Goal: Use online tool/utility: Utilize a website feature to perform a specific function

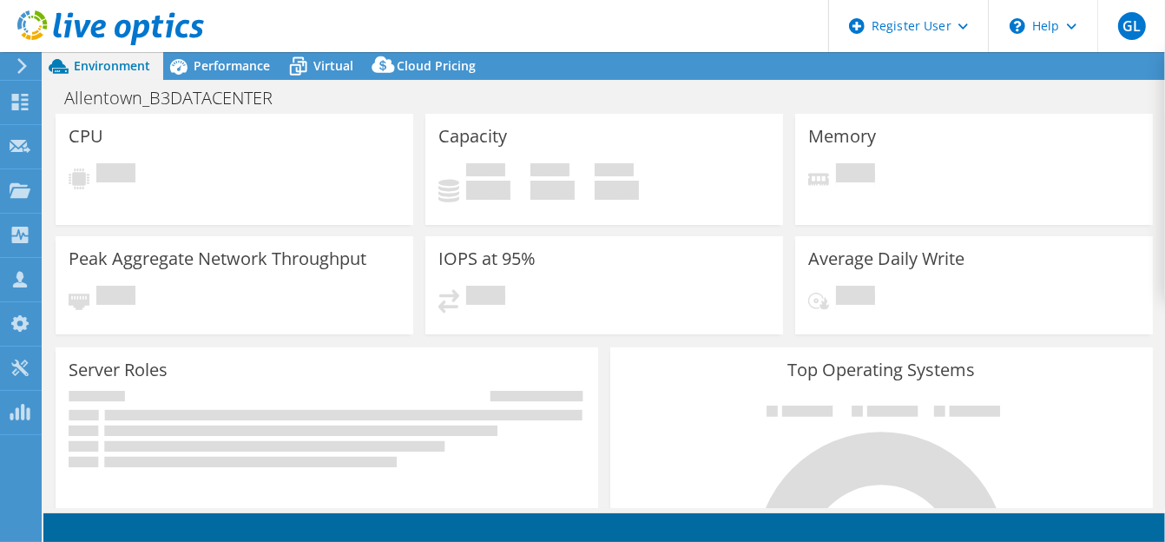
select select "USD"
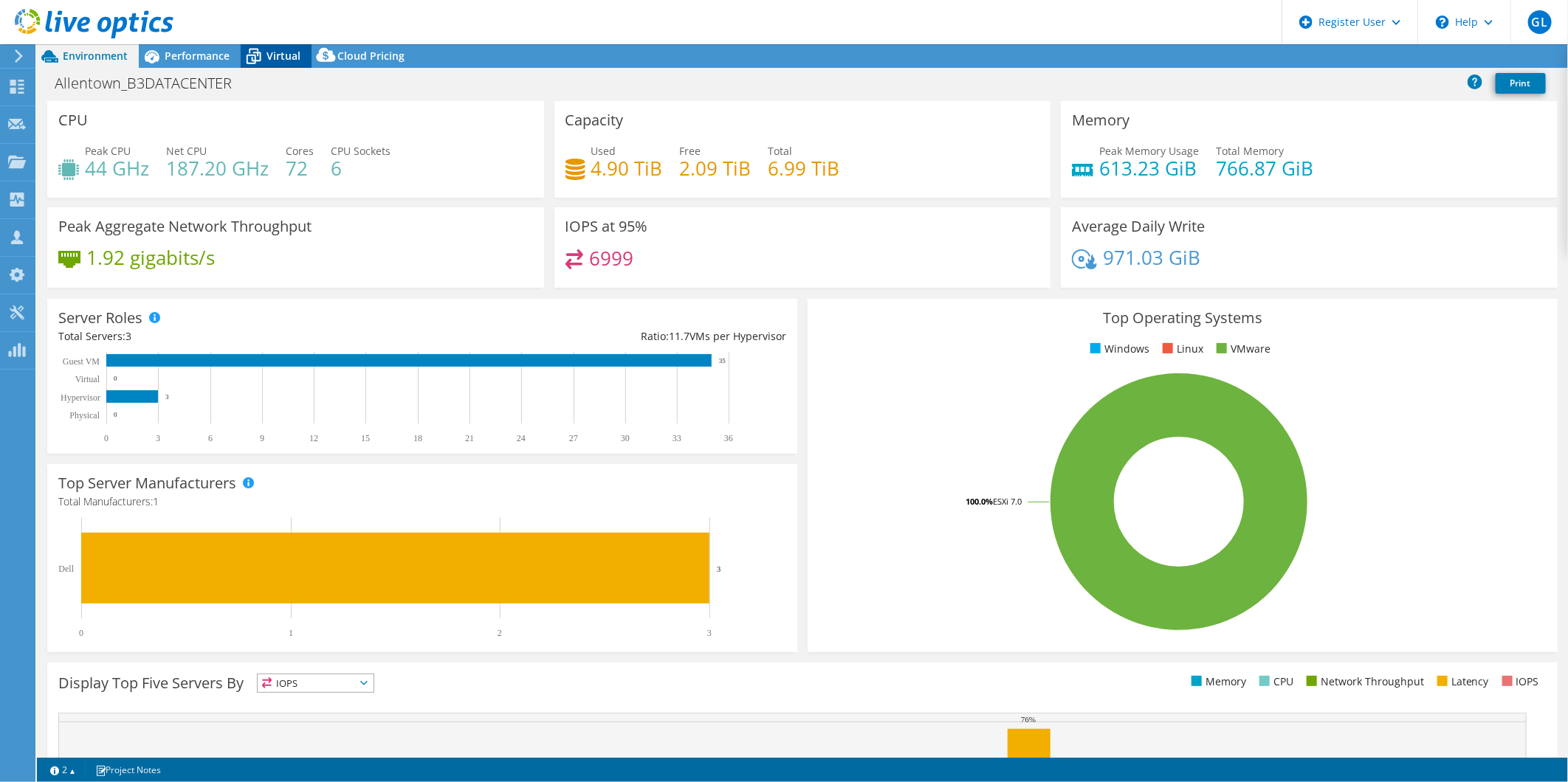
click at [253, 49] on icon at bounding box center [253, 56] width 26 height 26
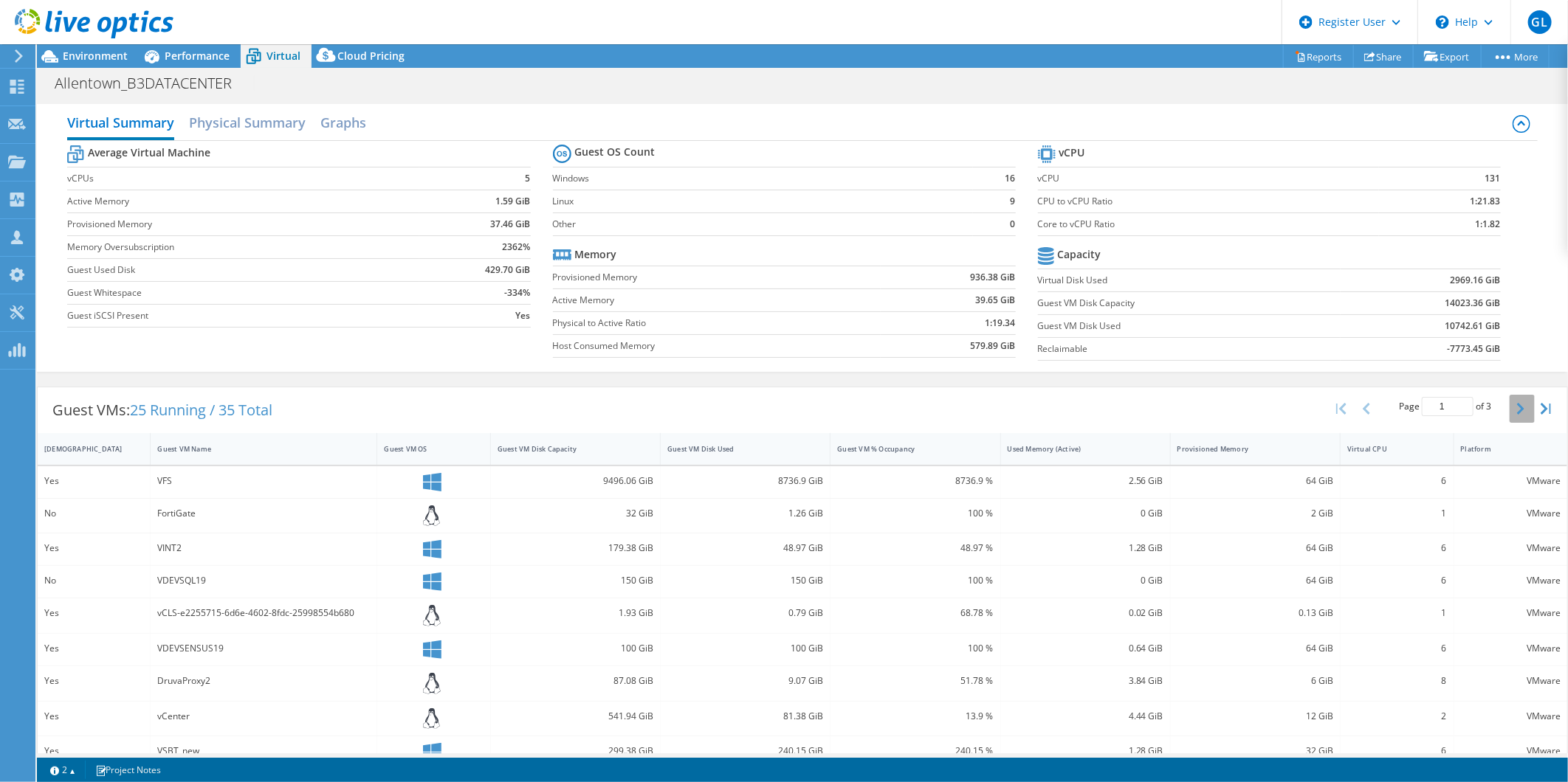
click at [990, 411] on button "button" at bounding box center [1522, 408] width 26 height 28
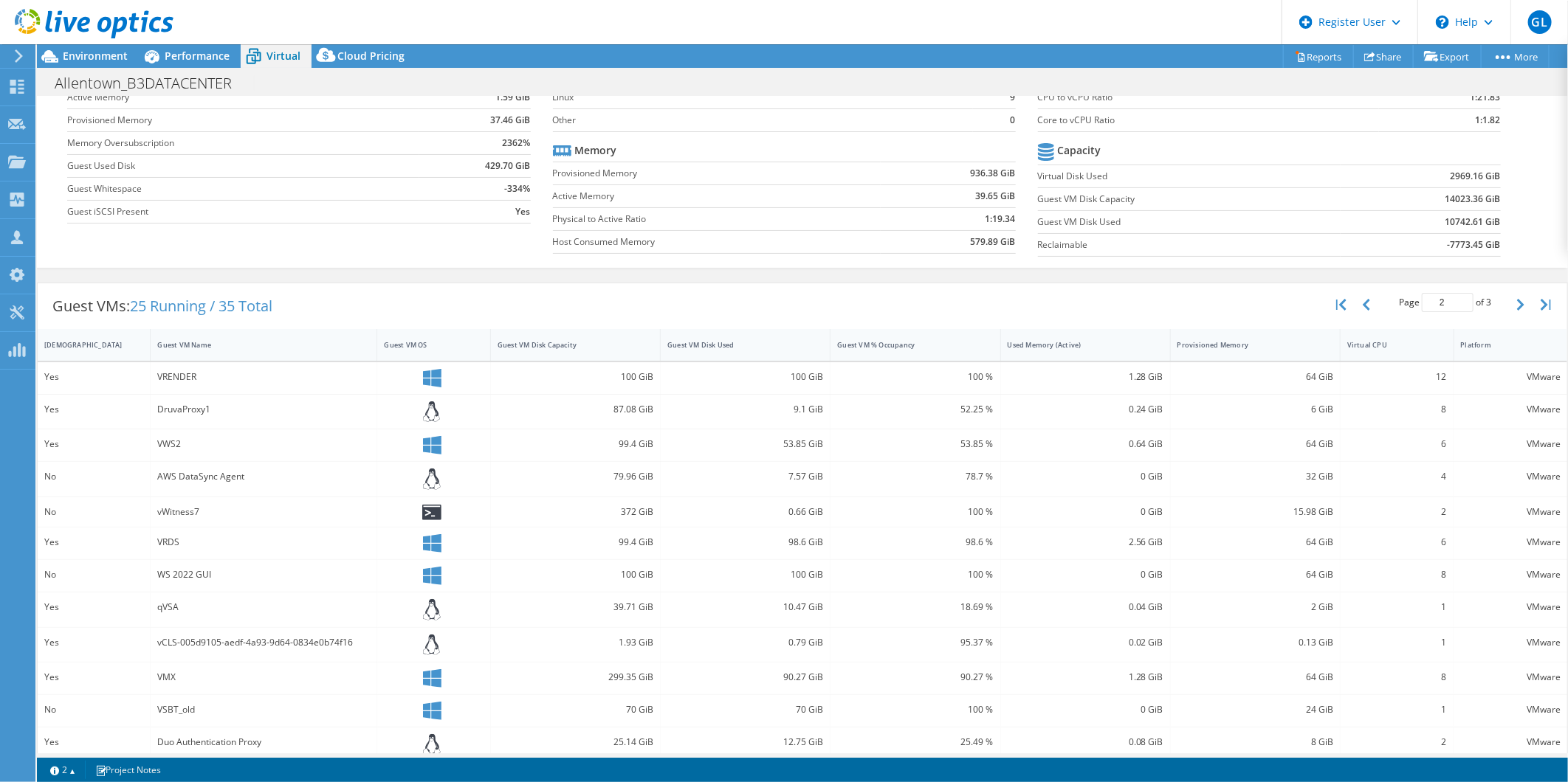
scroll to position [221, 0]
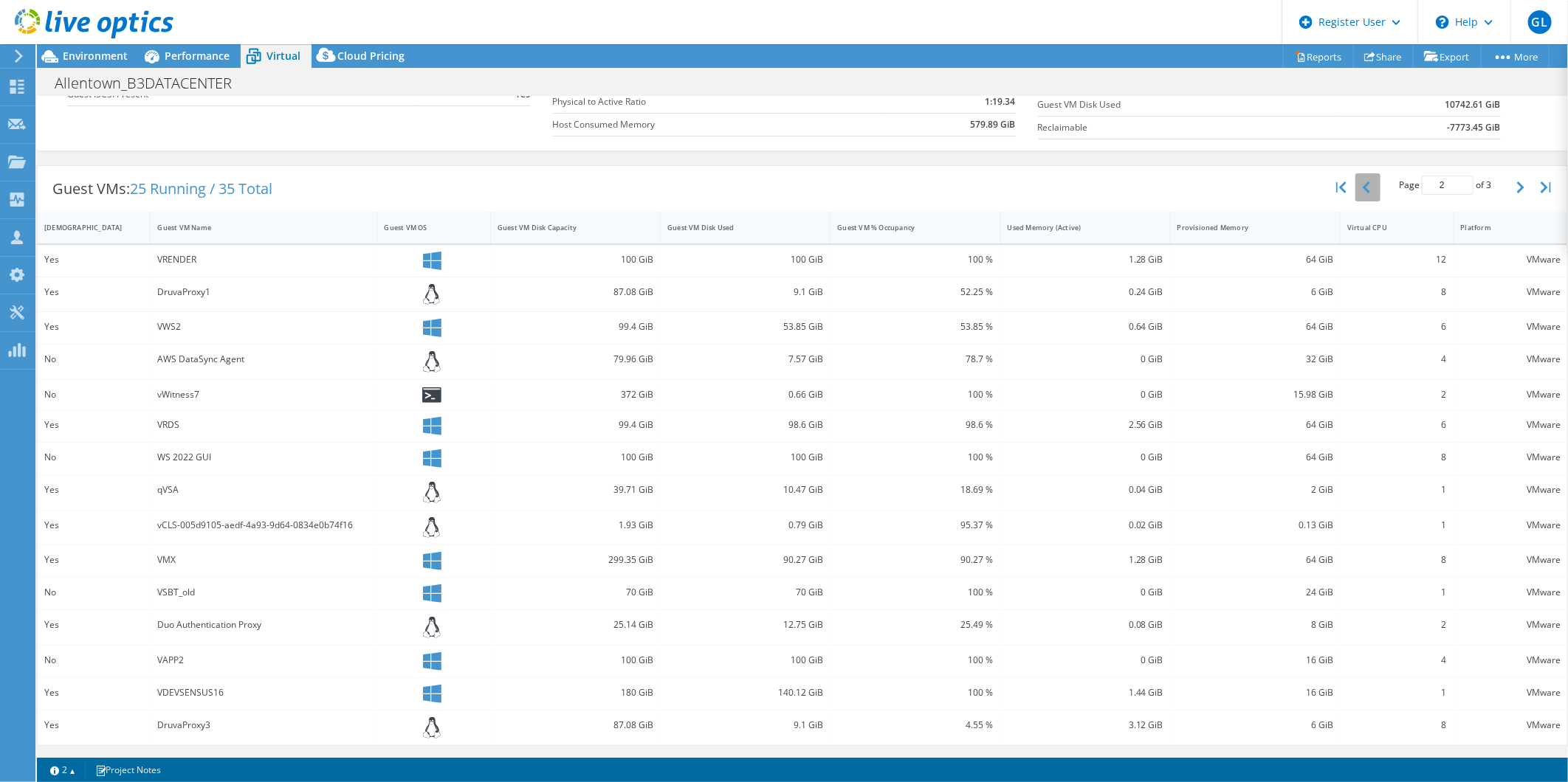
click at [990, 189] on button "button" at bounding box center [1368, 187] width 26 height 28
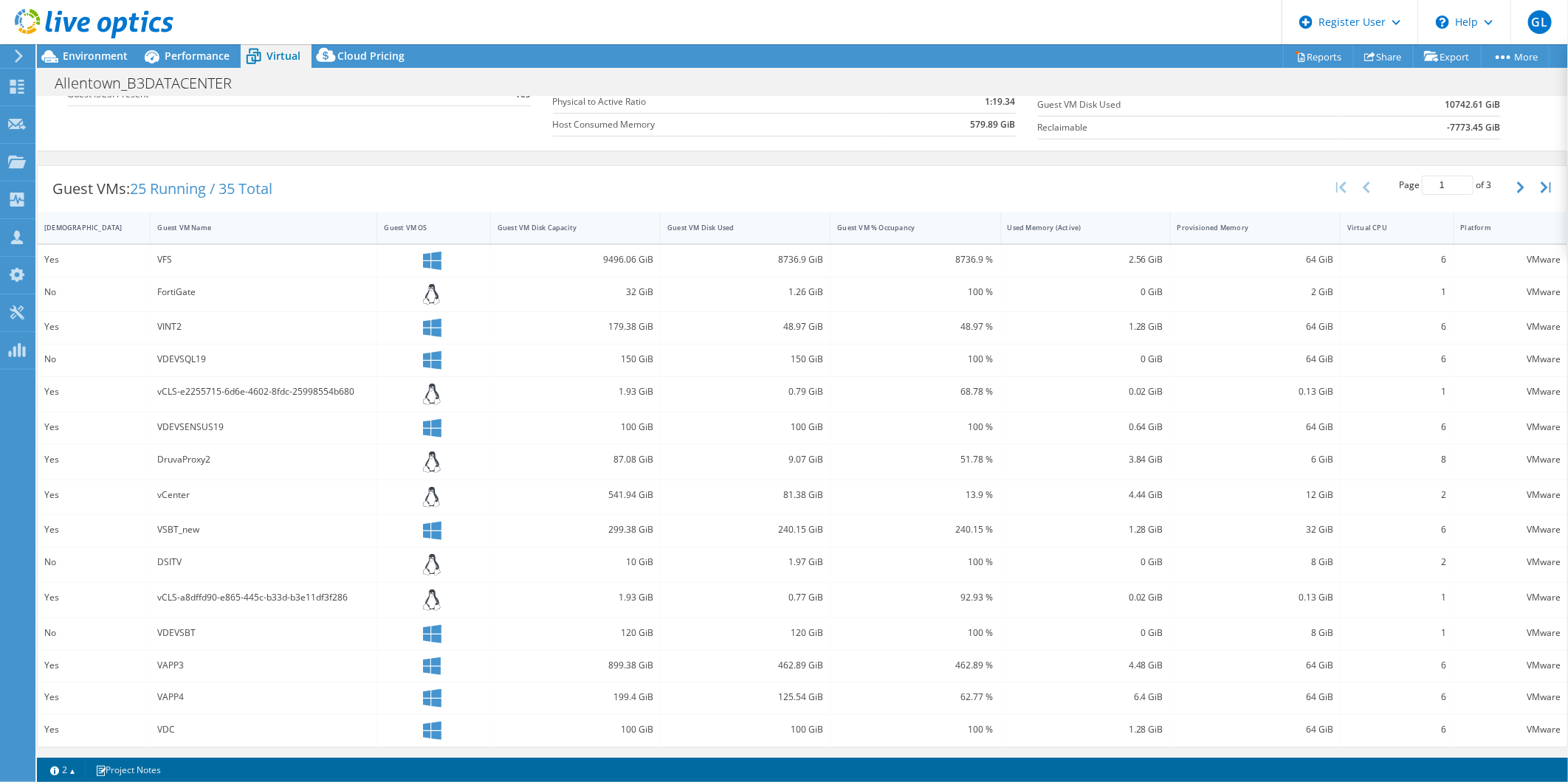
scroll to position [223, 0]
click at [990, 193] on button "button" at bounding box center [1522, 185] width 26 height 28
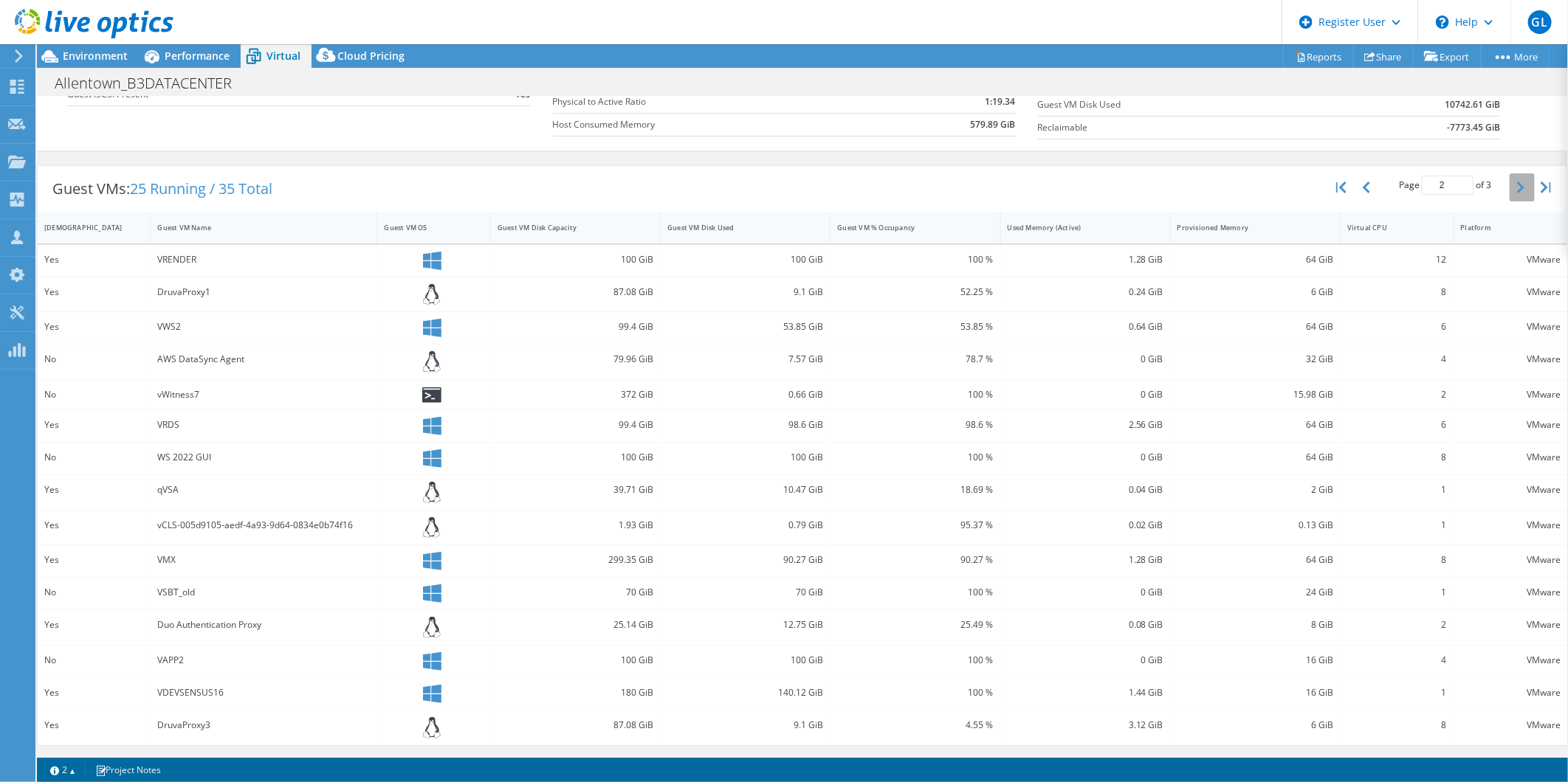
click at [990, 193] on button "button" at bounding box center [1522, 187] width 26 height 28
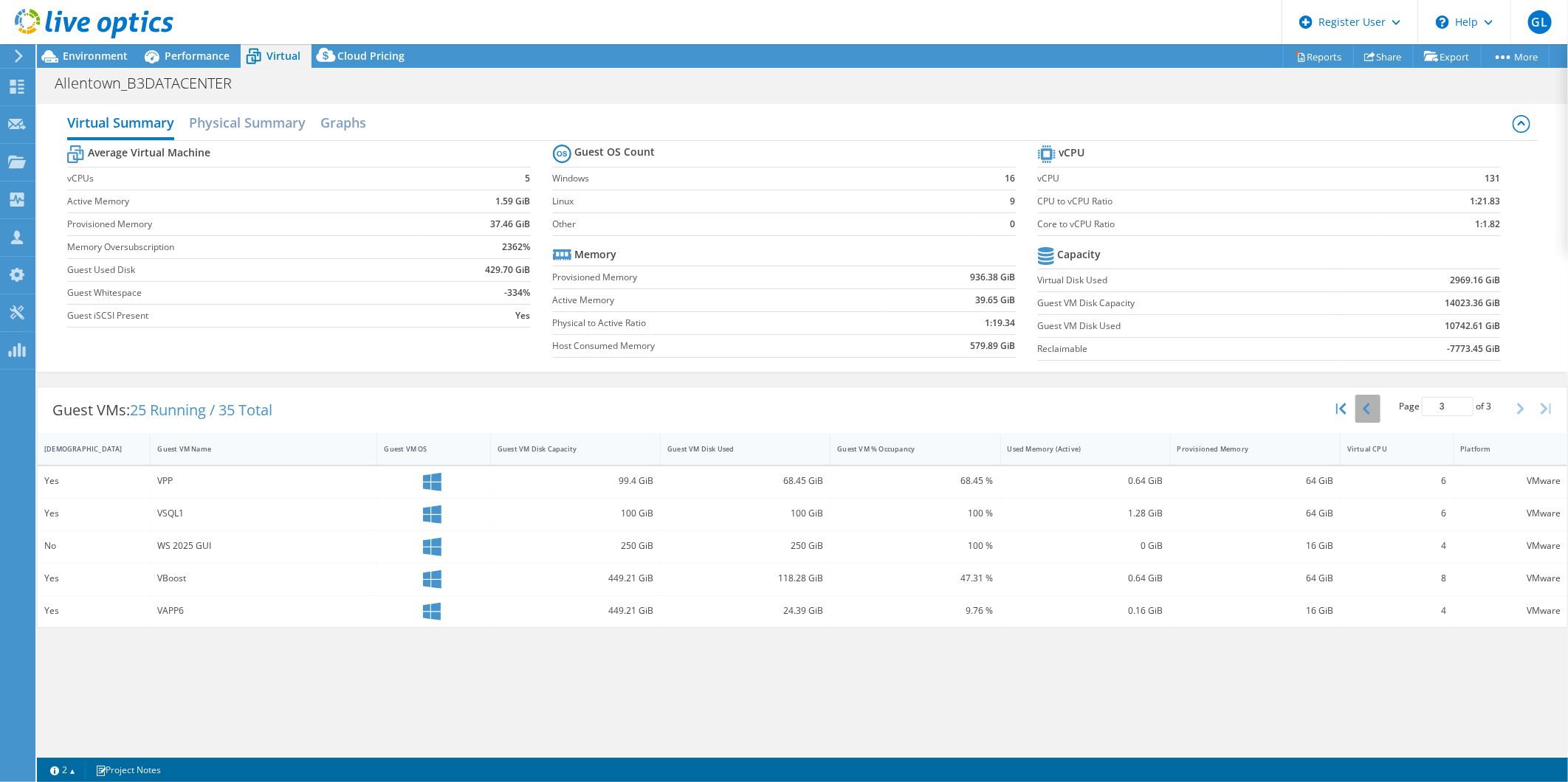
click at [990, 413] on icon "button" at bounding box center [1366, 409] width 8 height 12
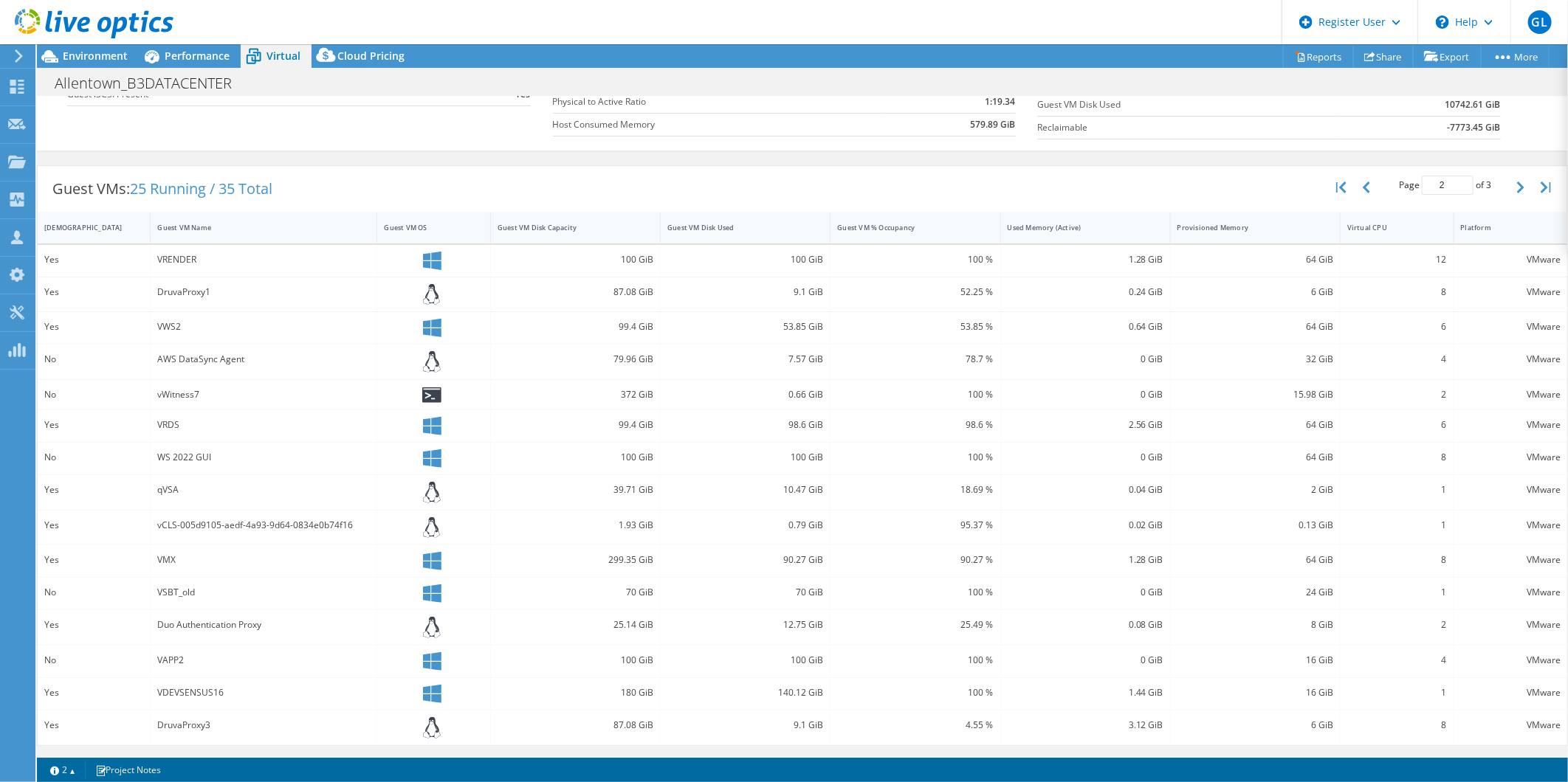
scroll to position [139, 0]
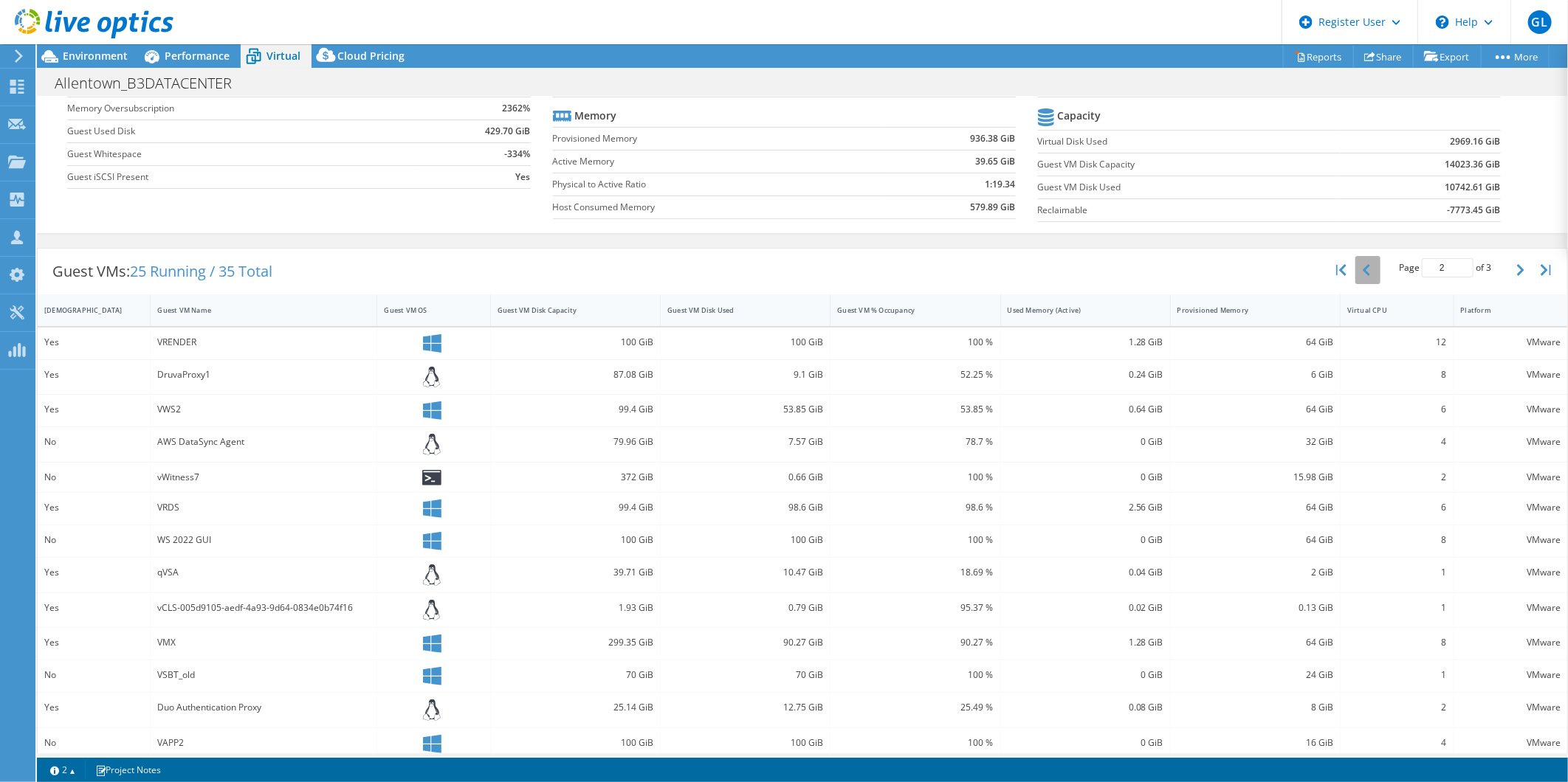
click at [990, 266] on button "button" at bounding box center [1368, 269] width 26 height 28
type input "1"
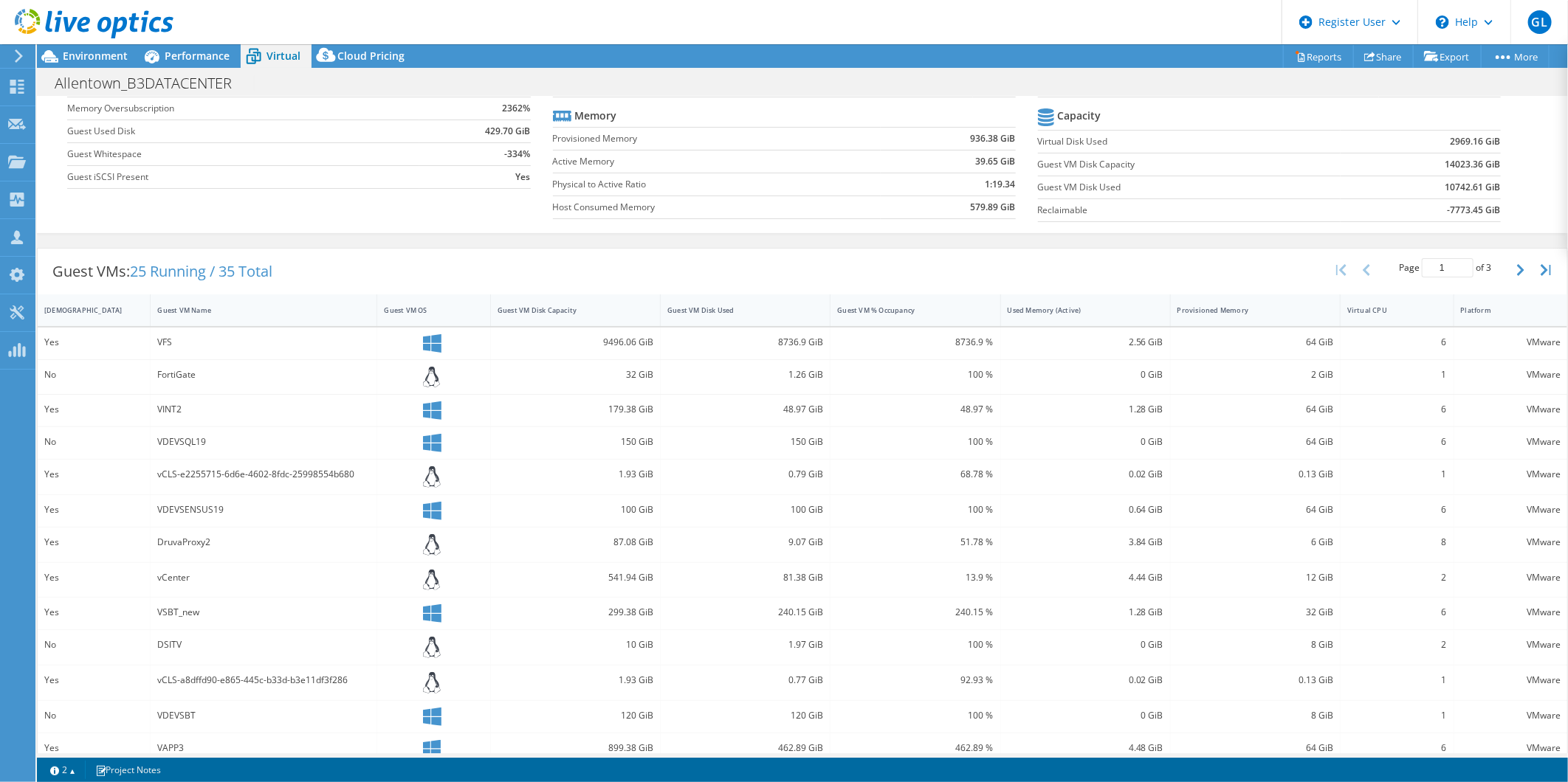
scroll to position [223, 0]
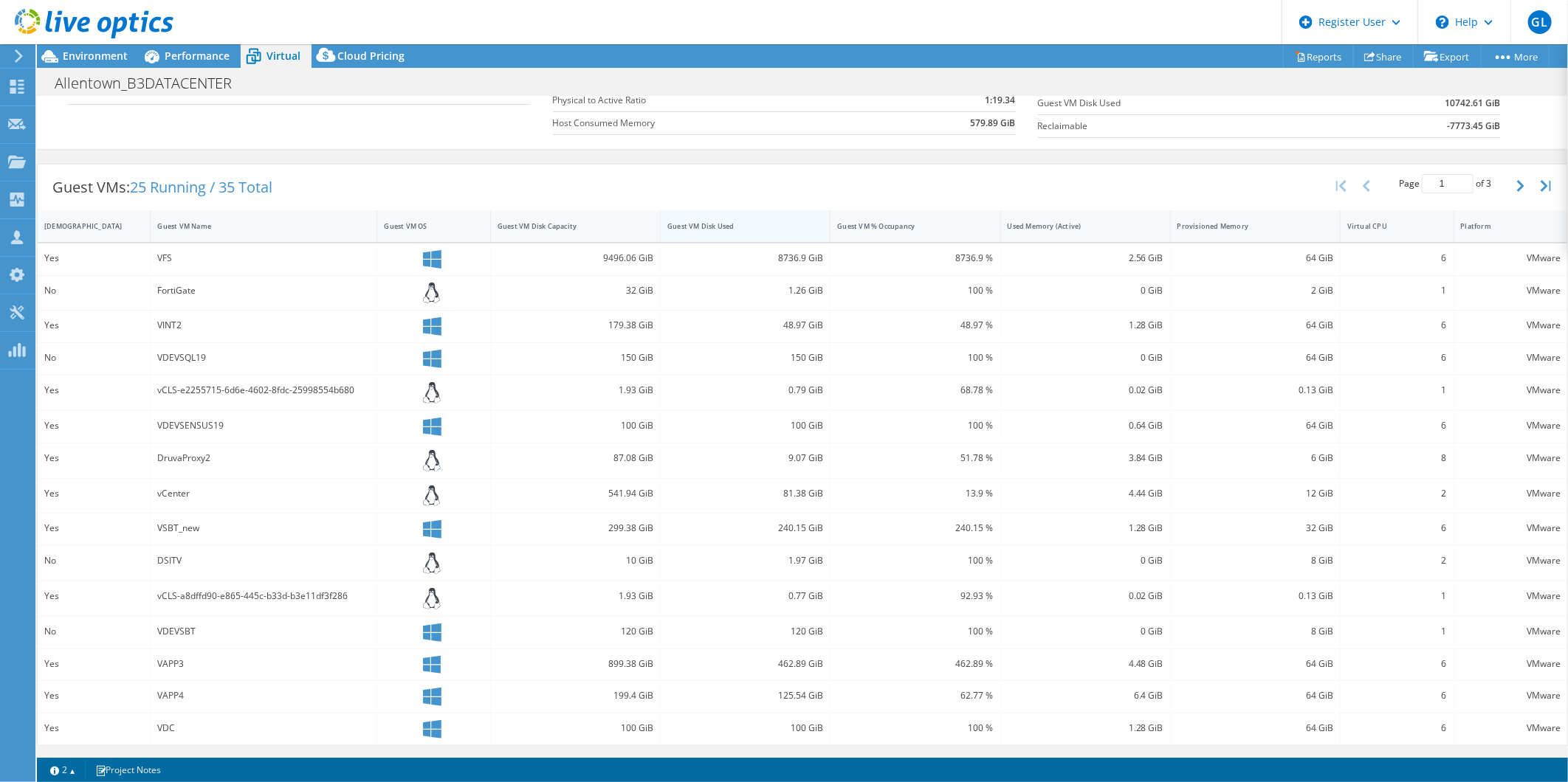
click at [714, 221] on div "Guest VM Disk Used" at bounding box center [736, 225] width 138 height 9
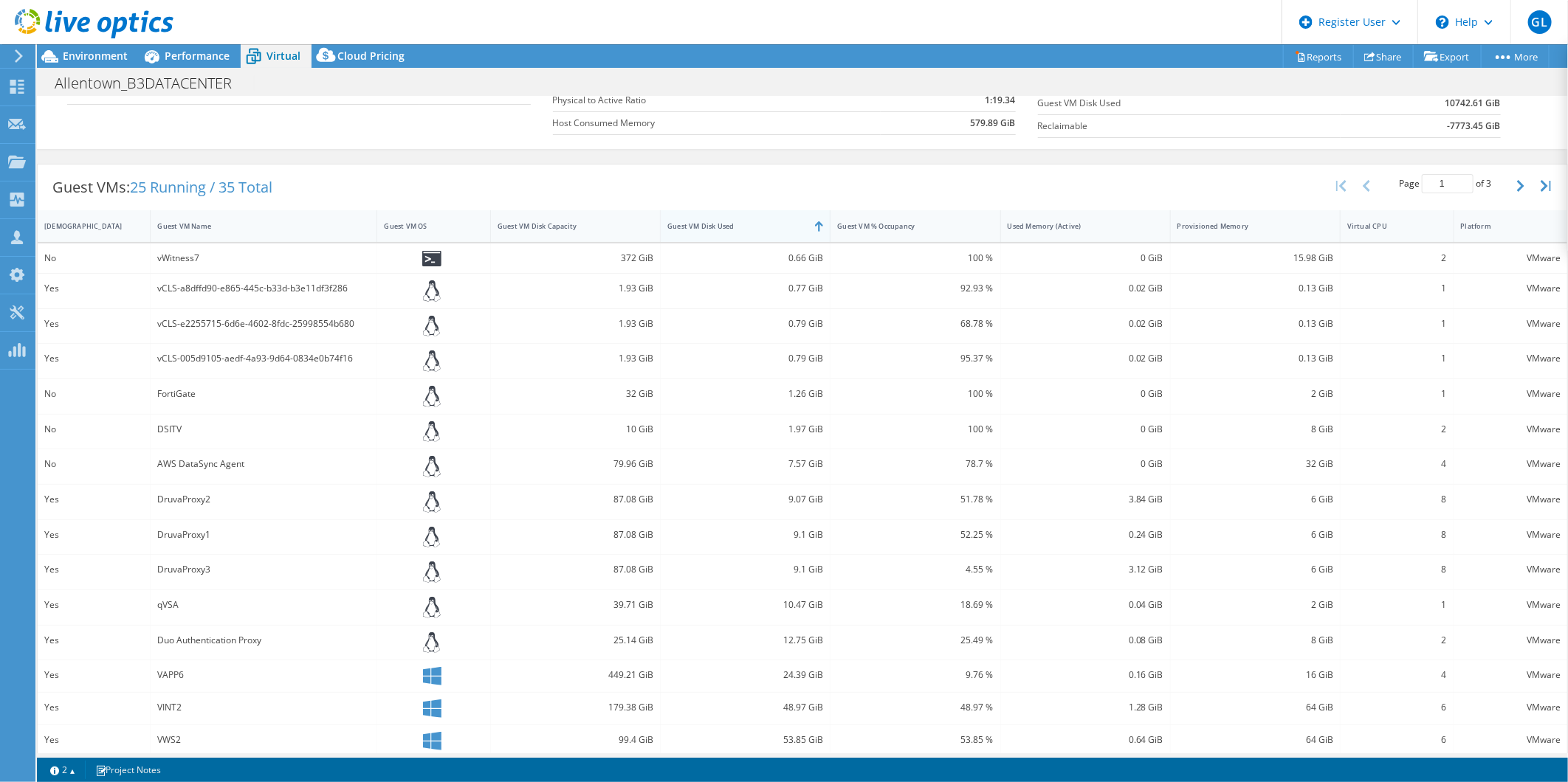
click at [714, 221] on div "Guest VM Disk Used" at bounding box center [736, 225] width 138 height 9
